Goal: Task Accomplishment & Management: Manage account settings

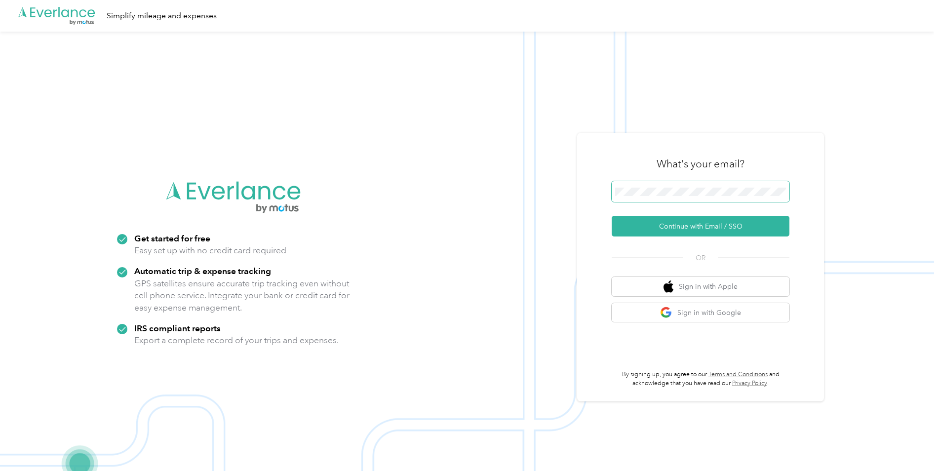
click at [748, 197] on span at bounding box center [701, 191] width 178 height 21
click at [694, 187] on span at bounding box center [701, 191] width 178 height 21
click at [703, 226] on button "Continue with Email / SSO" at bounding box center [701, 226] width 178 height 21
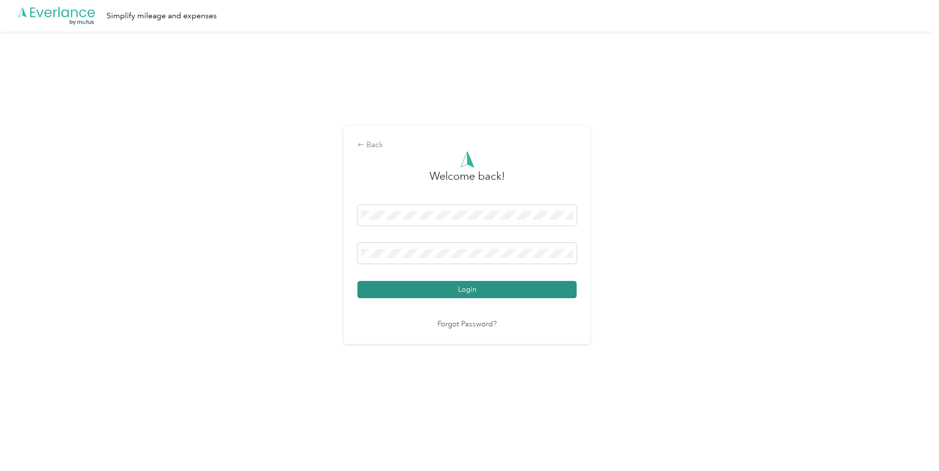
click at [466, 295] on button "Login" at bounding box center [466, 289] width 219 height 17
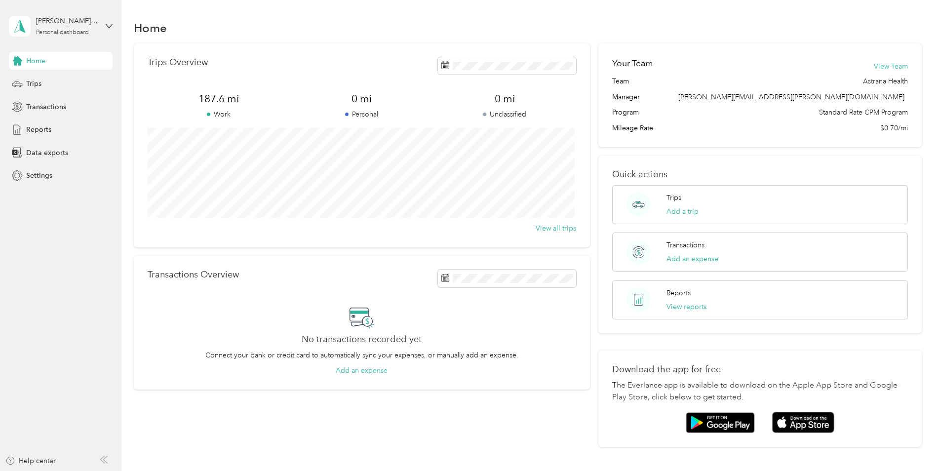
click at [57, 94] on div "Home Trips Transactions Reports Data exports Settings" at bounding box center [61, 118] width 104 height 133
click at [59, 89] on div "Trips" at bounding box center [61, 84] width 104 height 18
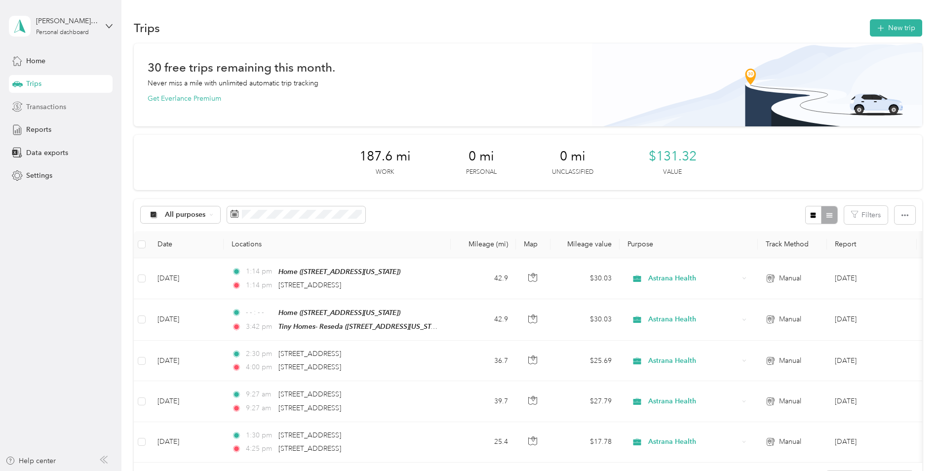
click at [57, 103] on span "Transactions" at bounding box center [46, 107] width 40 height 10
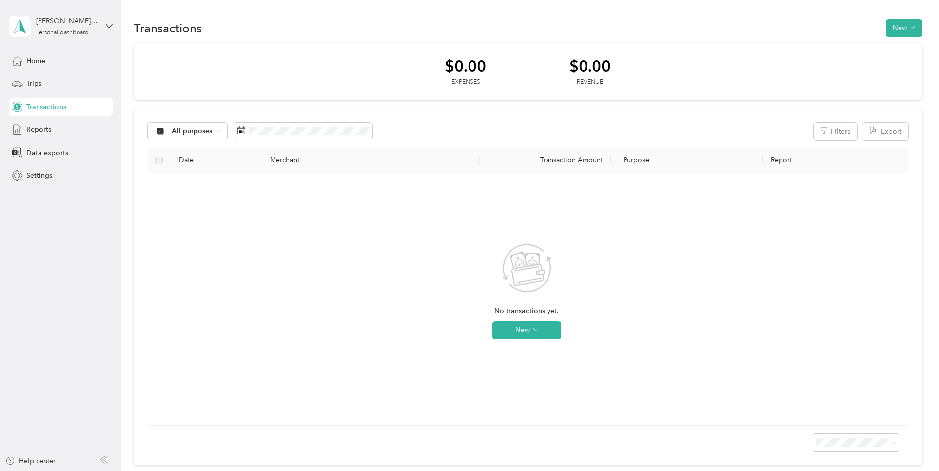
click at [161, 160] on label at bounding box center [159, 160] width 8 height 11
click at [162, 163] on label at bounding box center [159, 160] width 8 height 11
click at [365, 281] on div "No transactions yet. New" at bounding box center [526, 299] width 742 height 235
click at [52, 83] on div "Trips" at bounding box center [61, 84] width 104 height 18
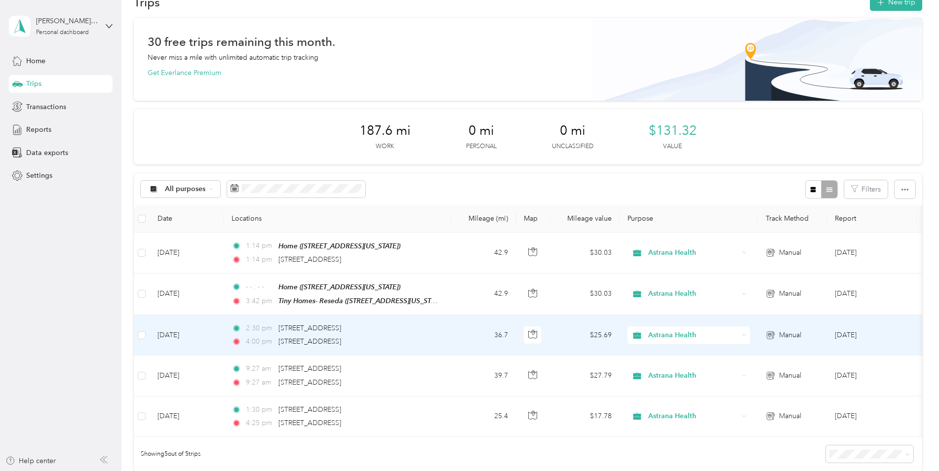
scroll to position [20, 0]
